Goal: Task Accomplishment & Management: Manage account settings

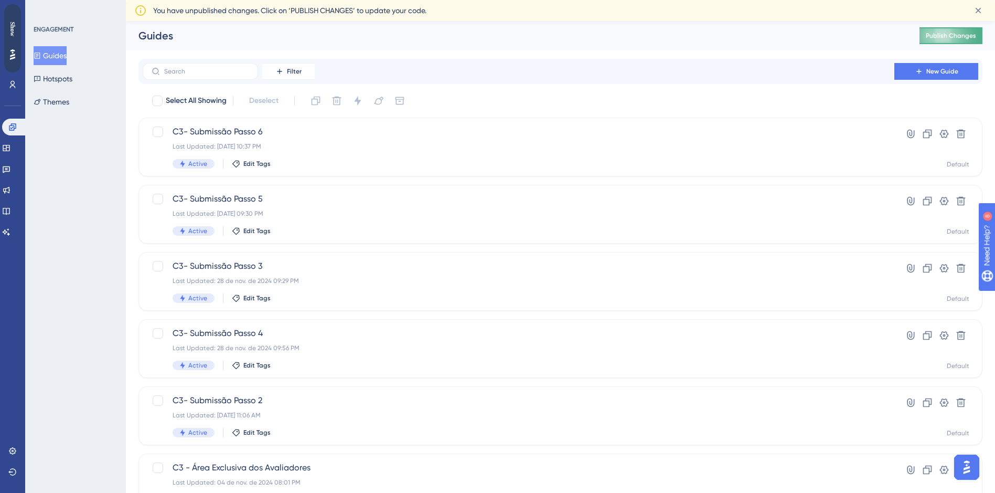
click at [930, 35] on button "Publish Changes" at bounding box center [951, 35] width 63 height 17
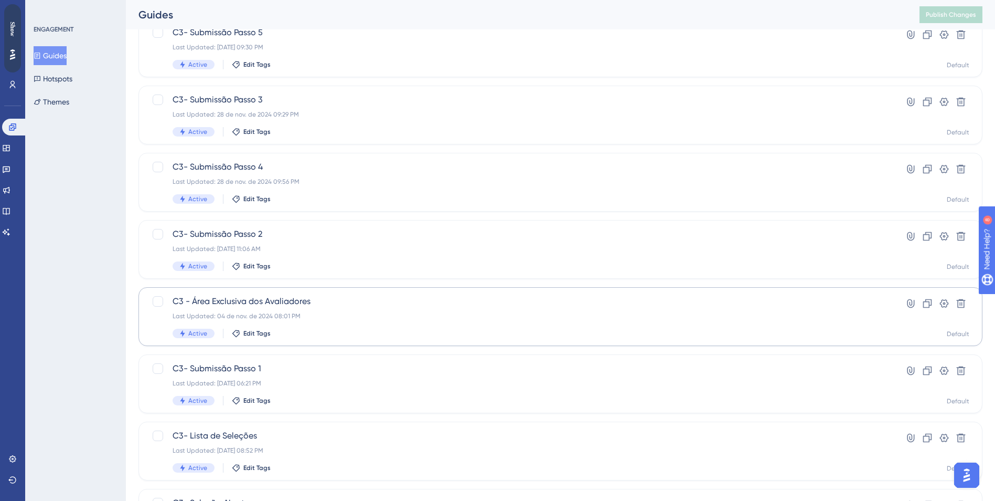
scroll to position [314, 0]
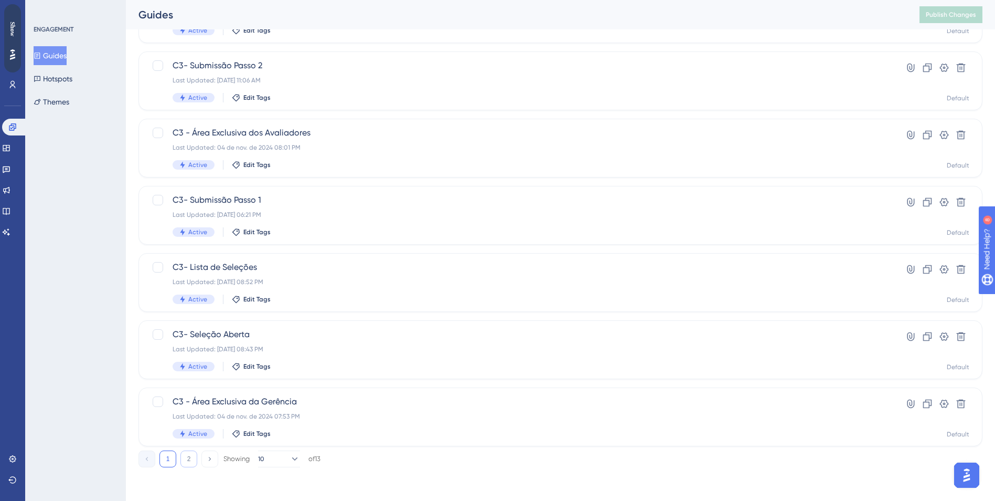
click at [188, 461] on button "2" at bounding box center [189, 458] width 17 height 17
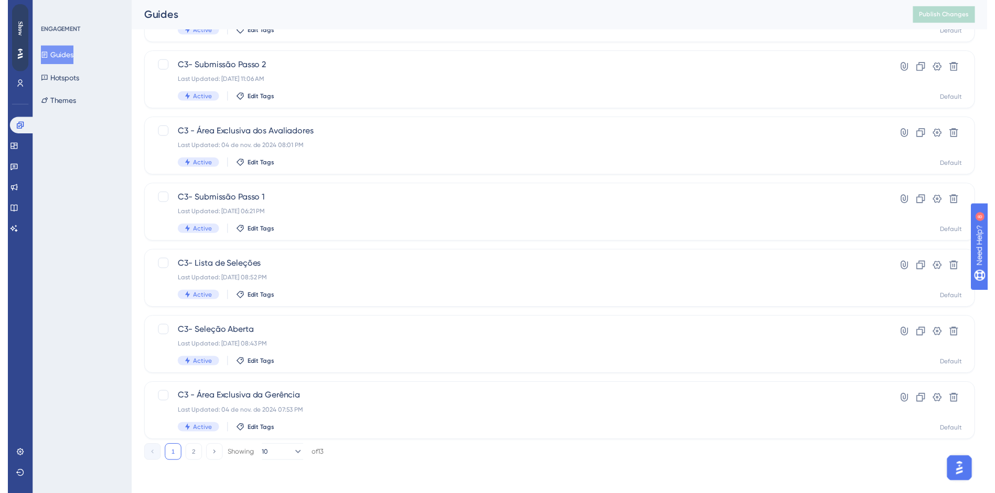
scroll to position [0, 0]
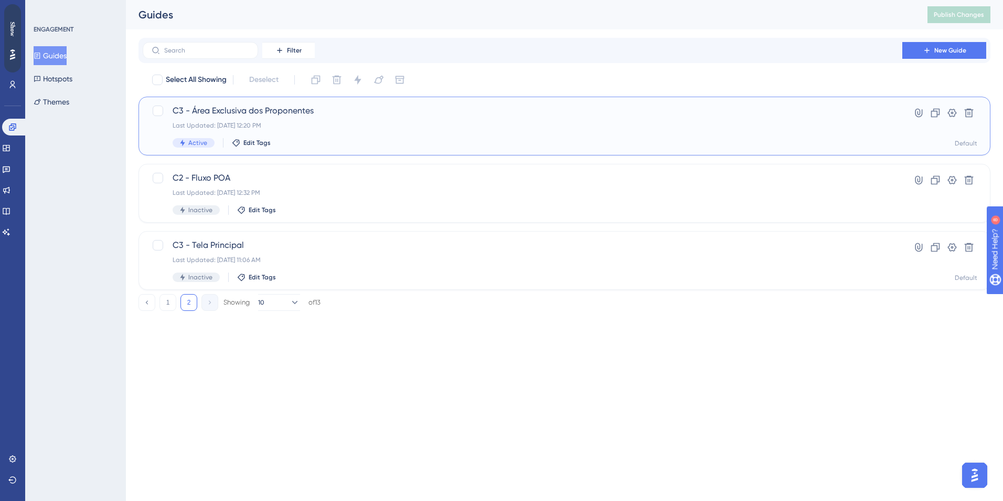
click at [404, 129] on div "Last Updated: 26 de ago. de 2025 12:20 PM" at bounding box center [523, 125] width 700 height 8
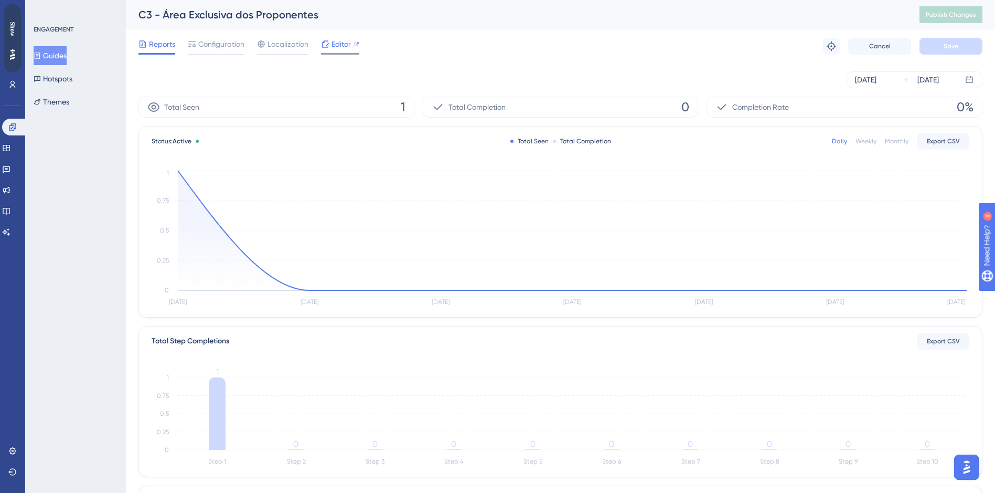
click at [328, 44] on icon at bounding box center [325, 43] width 7 height 7
click at [286, 43] on span "Localization" at bounding box center [288, 44] width 41 height 13
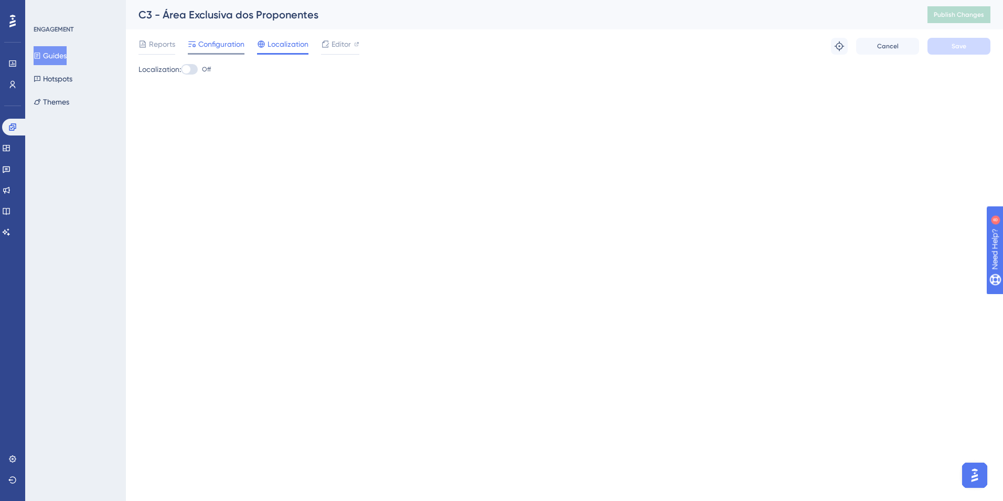
click at [230, 50] on div "Configuration" at bounding box center [216, 46] width 57 height 17
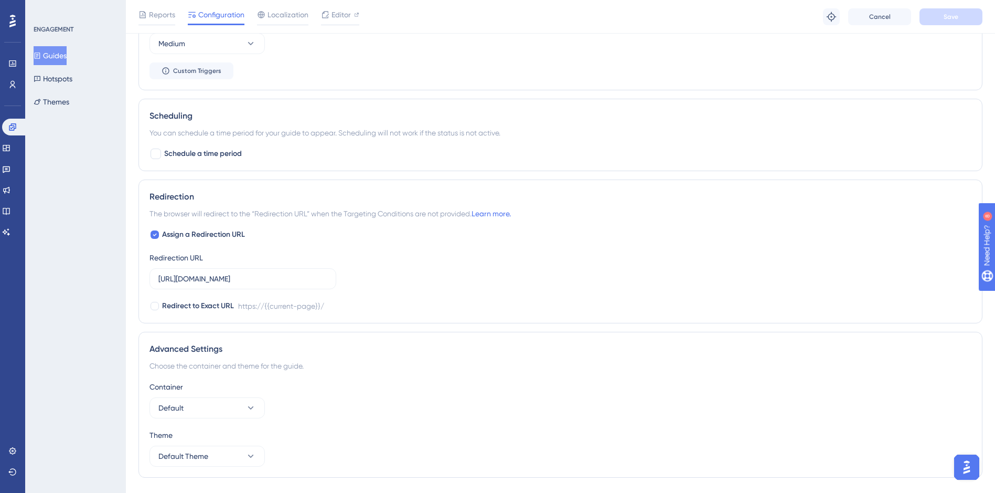
scroll to position [782, 0]
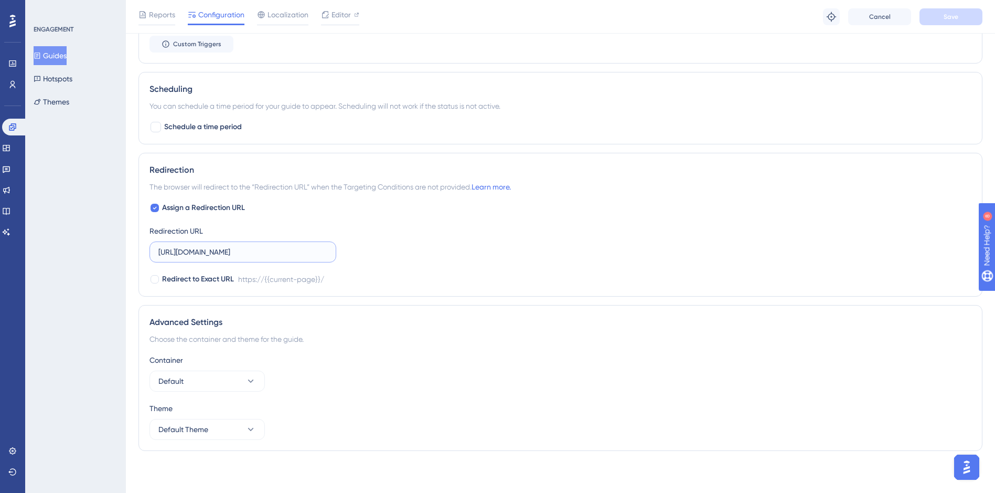
drag, startPoint x: 283, startPoint y: 253, endPoint x: 270, endPoint y: 251, distance: 13.3
click at [270, 251] on input "https://app-cerebro3-frontend-hom.azurewebsites.net/" at bounding box center [242, 252] width 169 height 12
click at [283, 253] on input "https://app-cerebro3-frontend-hom.azurewebsites.net/" at bounding box center [242, 252] width 169 height 12
click at [926, 20] on button "Save" at bounding box center [951, 16] width 63 height 17
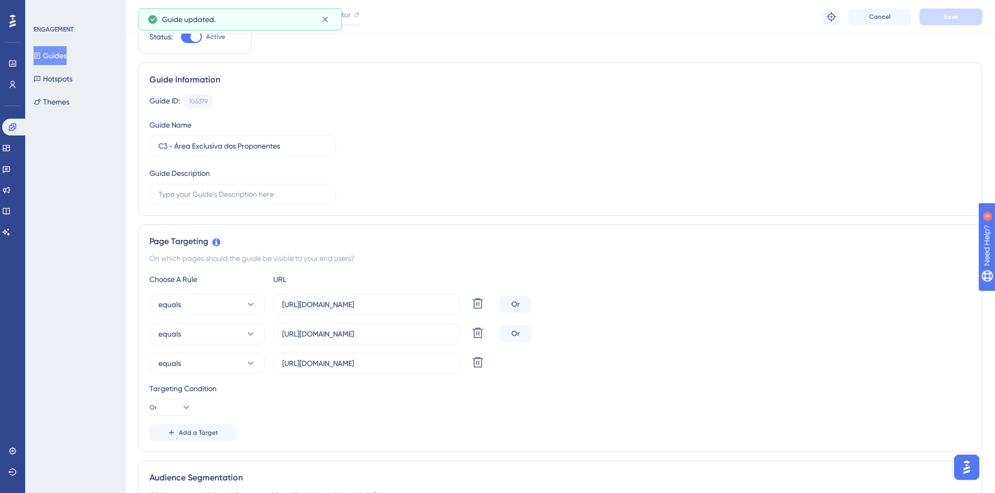
scroll to position [0, 0]
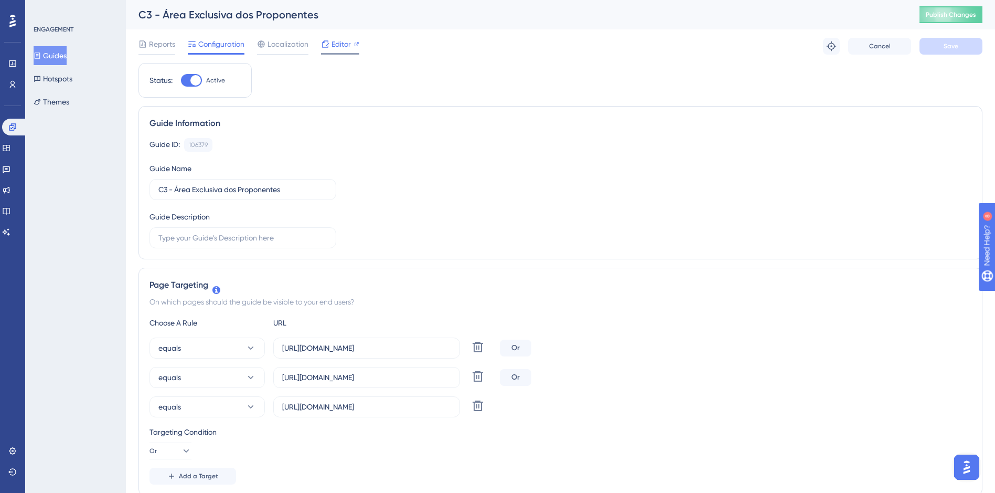
click at [337, 46] on span "Editor" at bounding box center [341, 44] width 19 height 13
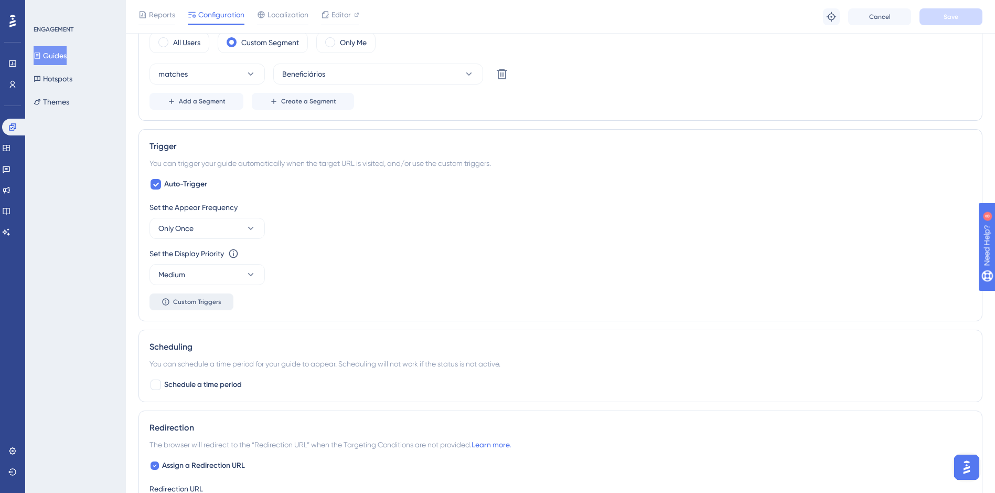
scroll to position [630, 0]
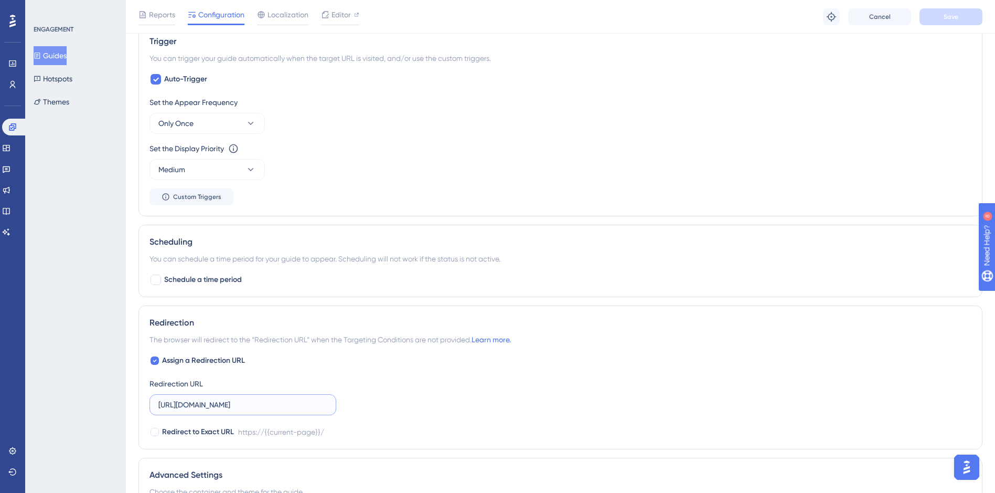
click at [282, 402] on input "https://app-cerebro3-frontend-dev.azurewebsites.net/" at bounding box center [242, 405] width 169 height 12
type input "https://app-cerebro3-frontend-hom.azurewebsites.net/"
click at [940, 18] on button "Save" at bounding box center [951, 16] width 63 height 17
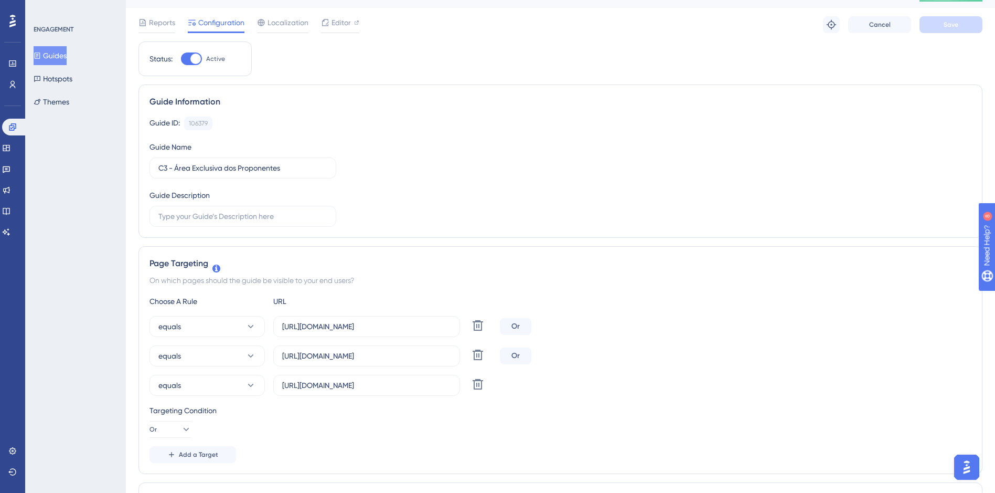
scroll to position [0, 0]
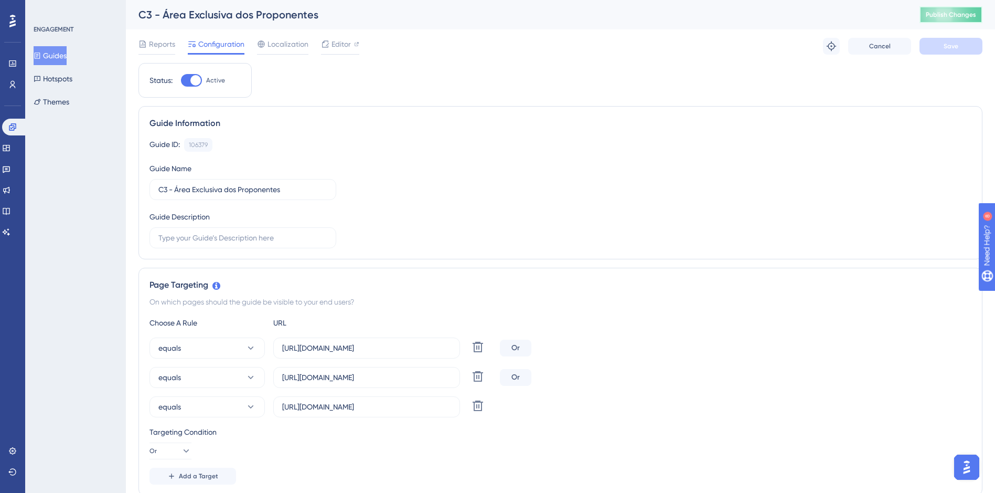
click at [952, 14] on span "Publish Changes" at bounding box center [951, 14] width 50 height 8
click at [56, 61] on button "Guides" at bounding box center [50, 55] width 33 height 19
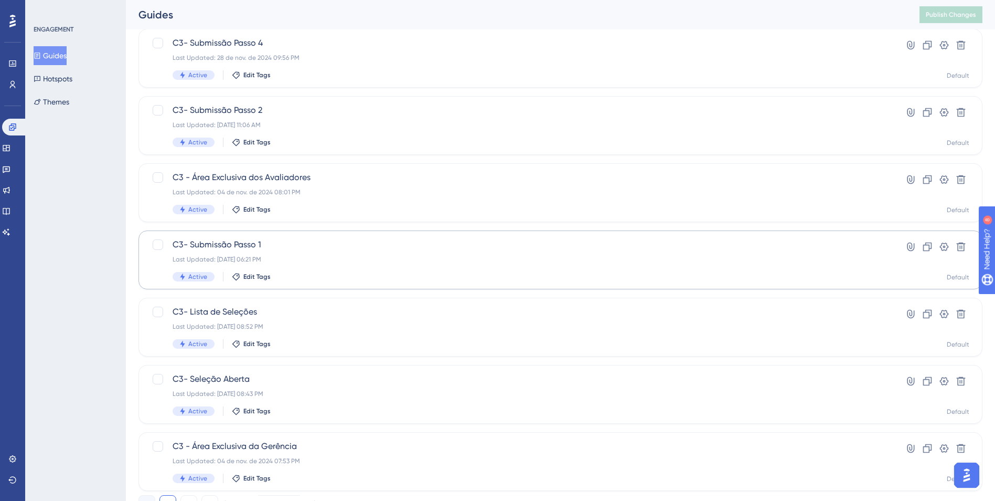
scroll to position [314, 0]
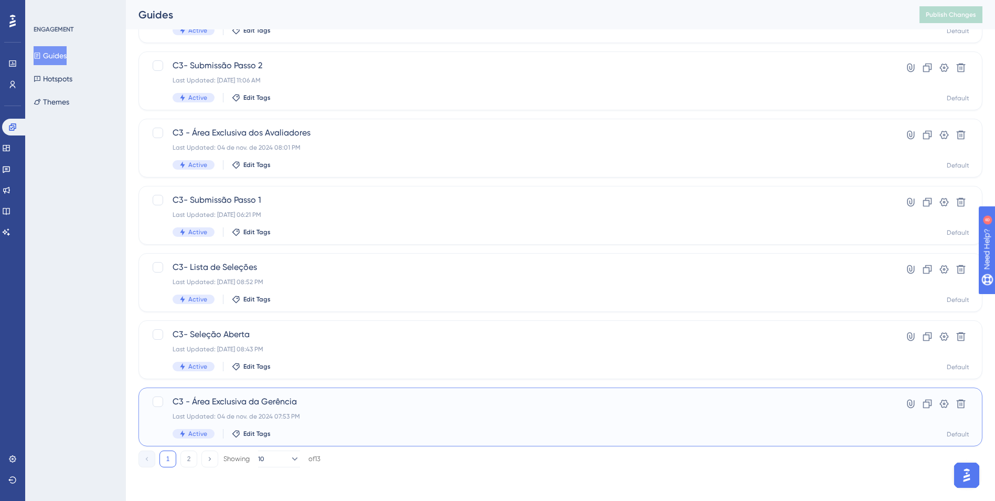
click at [352, 405] on span "C3 - Área Exclusiva da Gerência" at bounding box center [519, 401] width 692 height 13
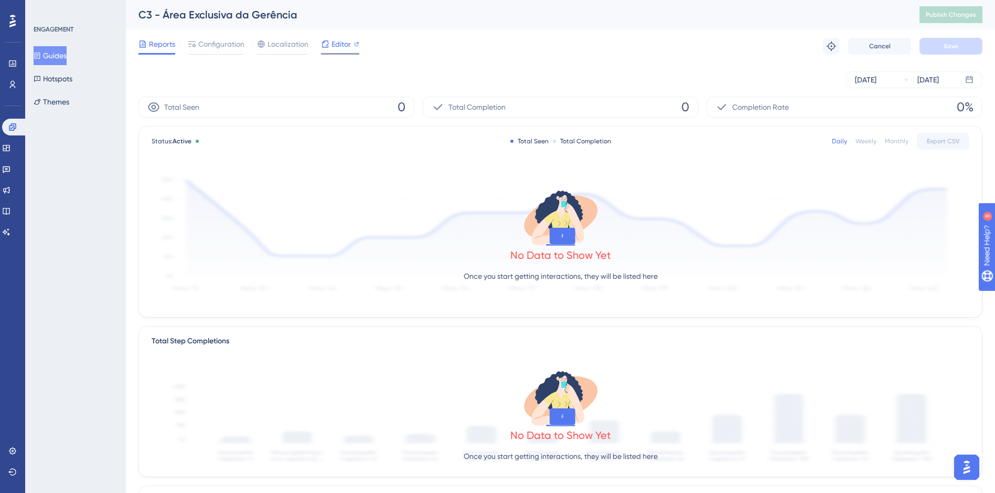
click at [344, 45] on span "Editor" at bounding box center [341, 44] width 19 height 13
